Goal: Task Accomplishment & Management: Manage account settings

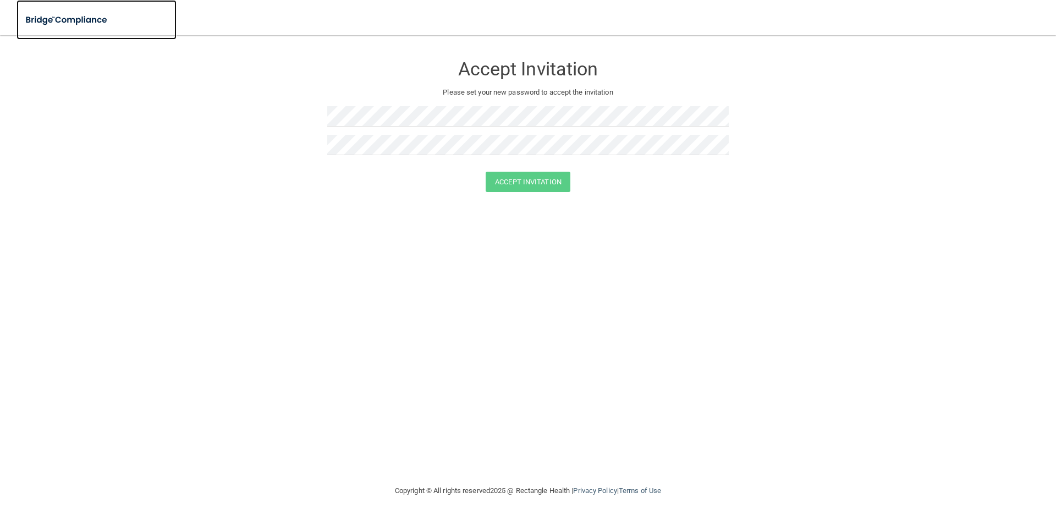
click at [51, 20] on img at bounding box center [67, 20] width 101 height 23
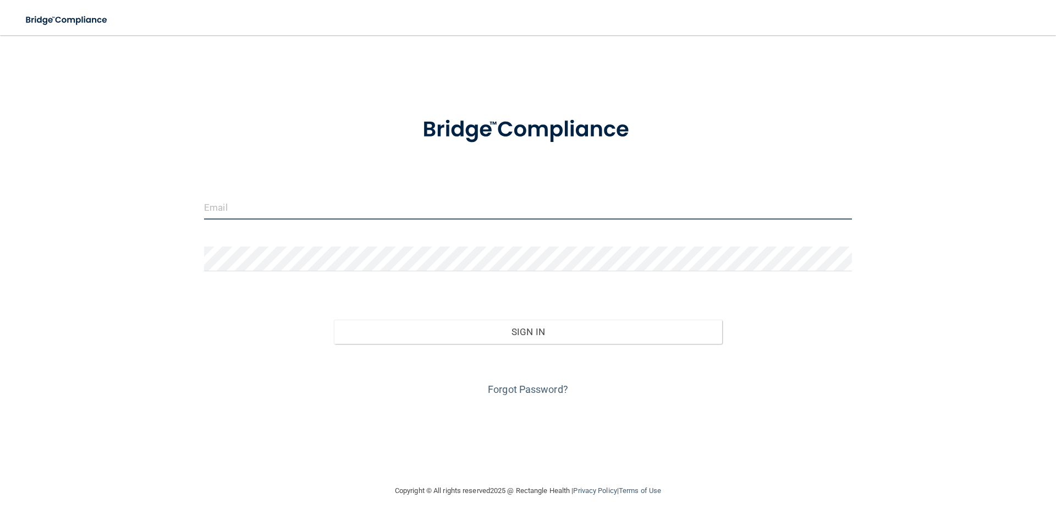
click at [324, 202] on input "email" at bounding box center [528, 207] width 648 height 25
type input "[EMAIL_ADDRESS][DOMAIN_NAME]"
click at [232, 243] on form "[EMAIL_ADDRESS][DOMAIN_NAME] Invalid email/password. You don't have permission …" at bounding box center [528, 249] width 648 height 297
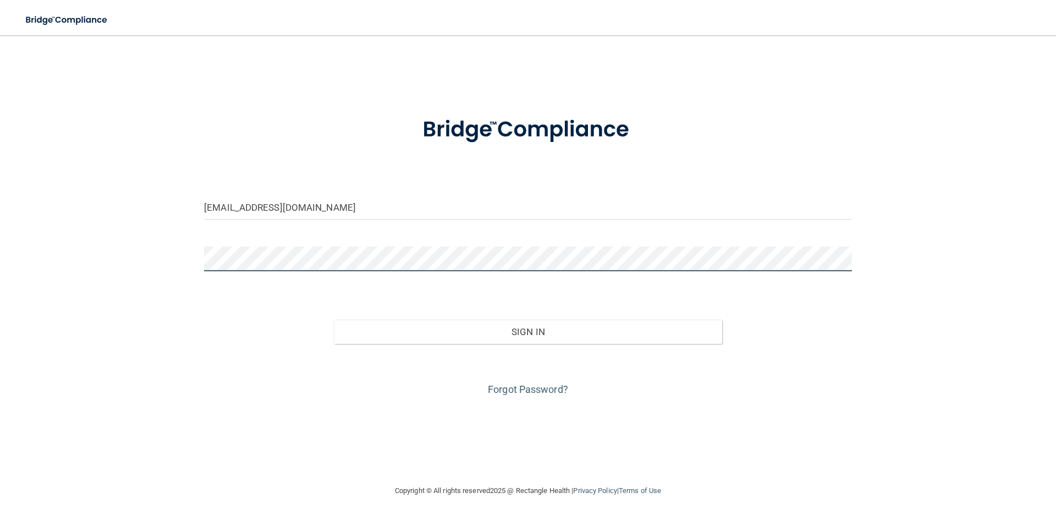
click at [334, 320] on button "Sign In" at bounding box center [528, 332] width 389 height 24
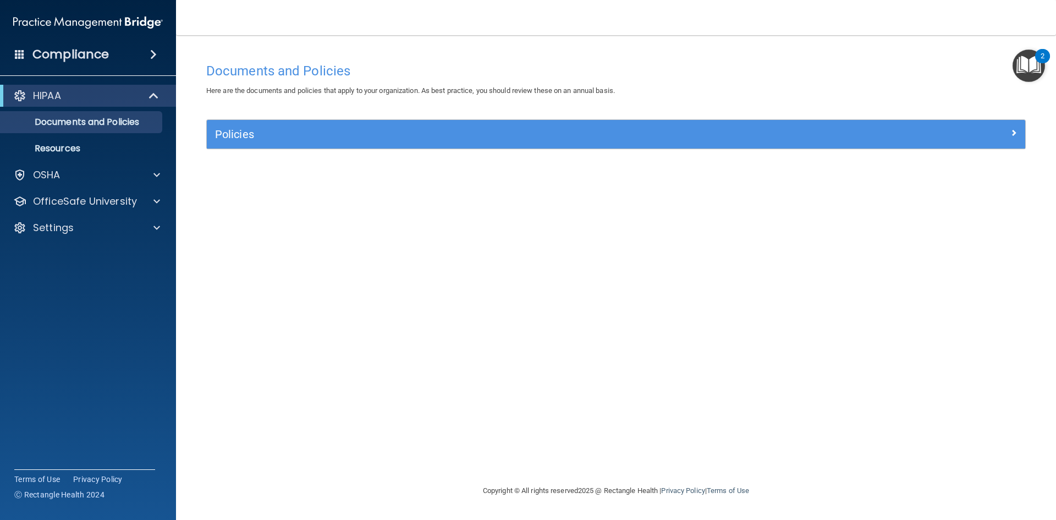
click at [157, 52] on span at bounding box center [153, 54] width 7 height 13
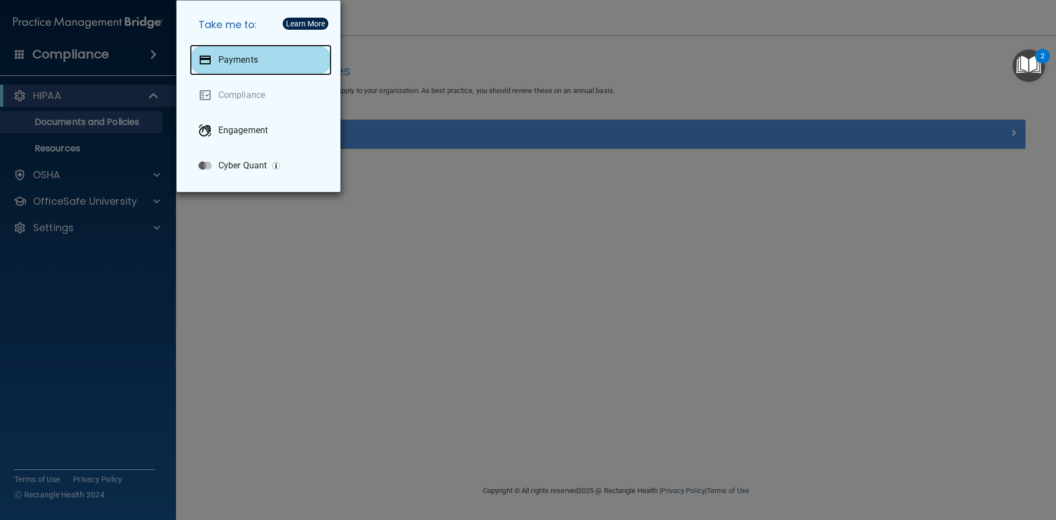
click at [258, 65] on div "Payments" at bounding box center [261, 60] width 142 height 31
click at [374, 286] on div "Take me to: Payments Compliance Engagement Cyber Quant" at bounding box center [528, 260] width 1056 height 520
